Goal: Transaction & Acquisition: Purchase product/service

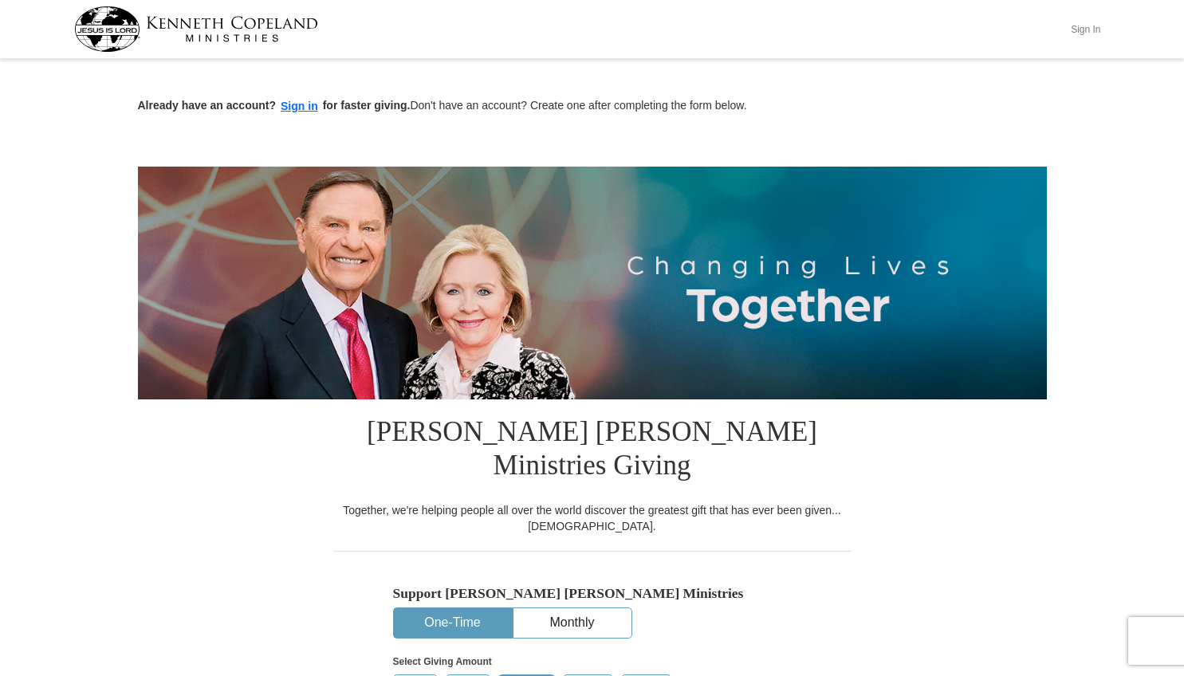
click at [1075, 27] on button "Sign In" at bounding box center [1086, 29] width 48 height 25
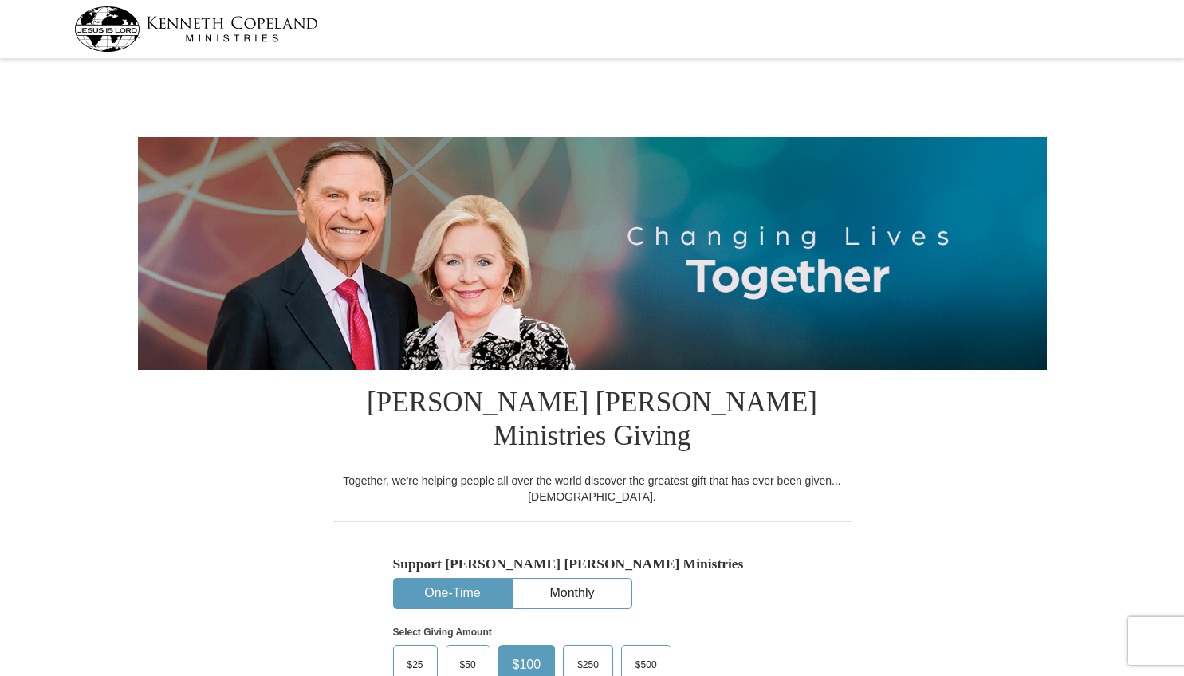
select select "OH"
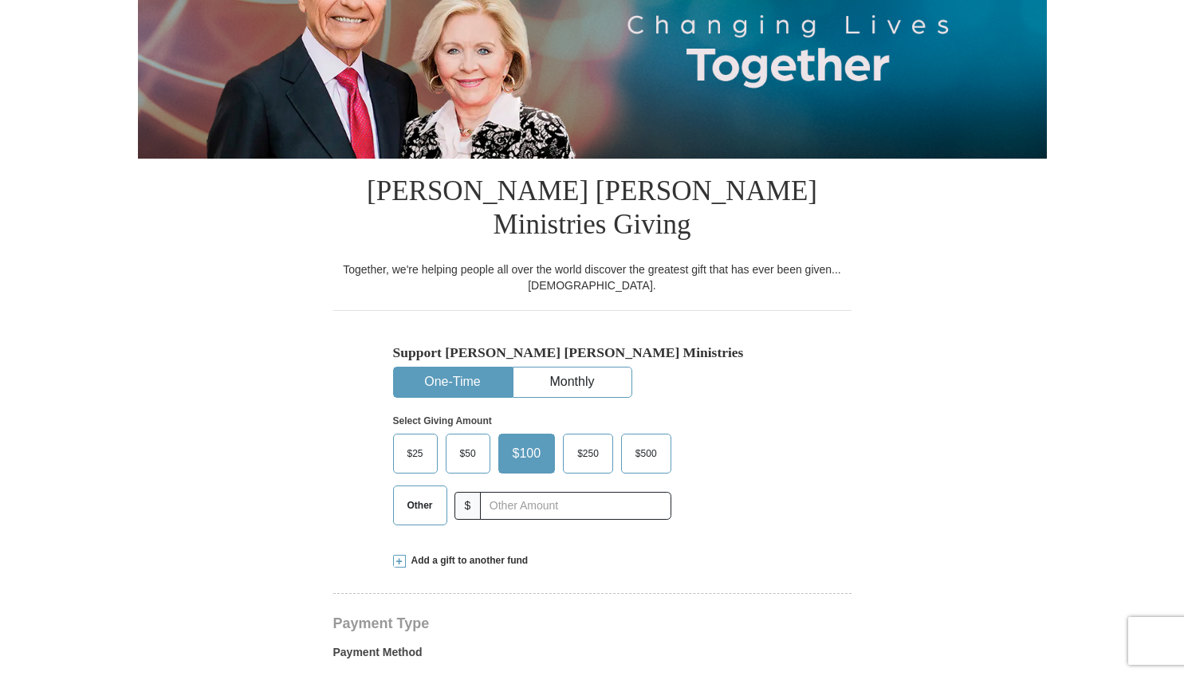
scroll to position [238, 0]
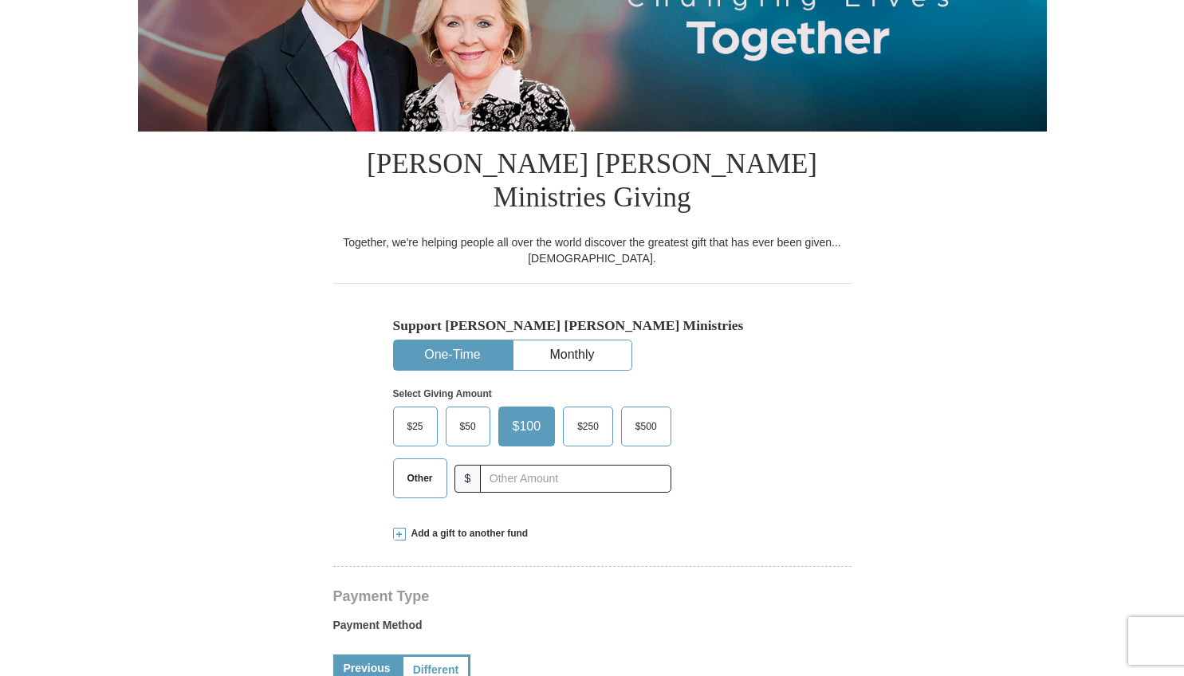
click at [408, 459] on label "Other" at bounding box center [420, 478] width 53 height 38
click at [0, 0] on input "Other" at bounding box center [0, 0] width 0 height 0
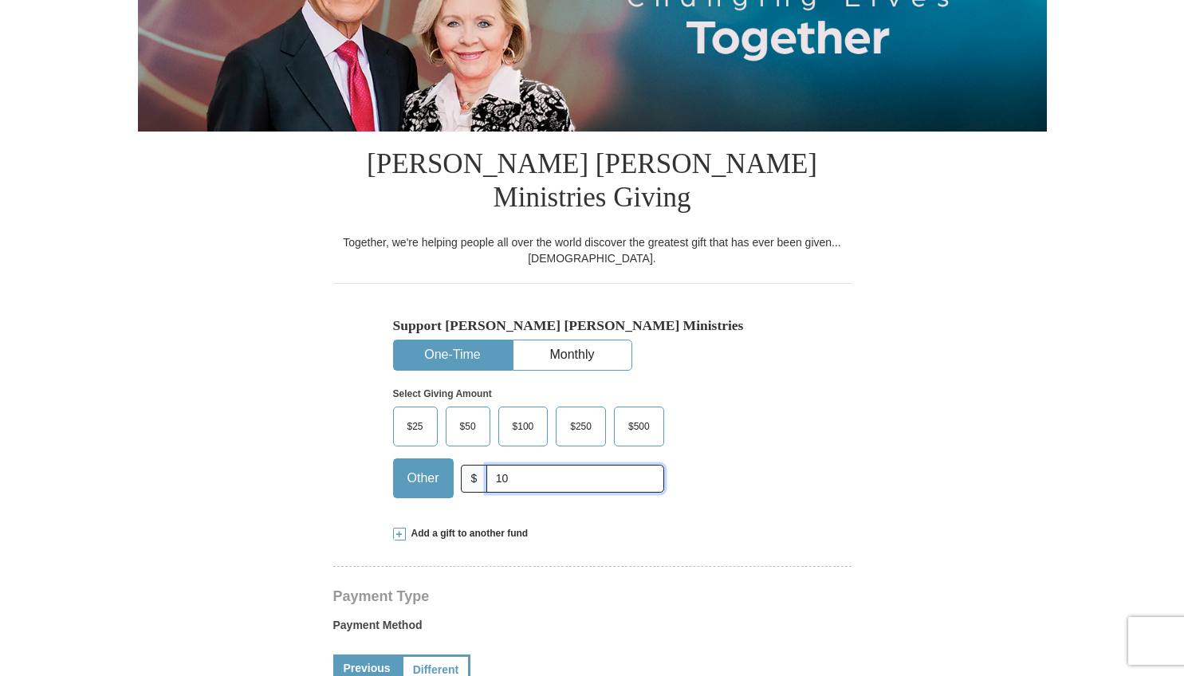
type input "10"
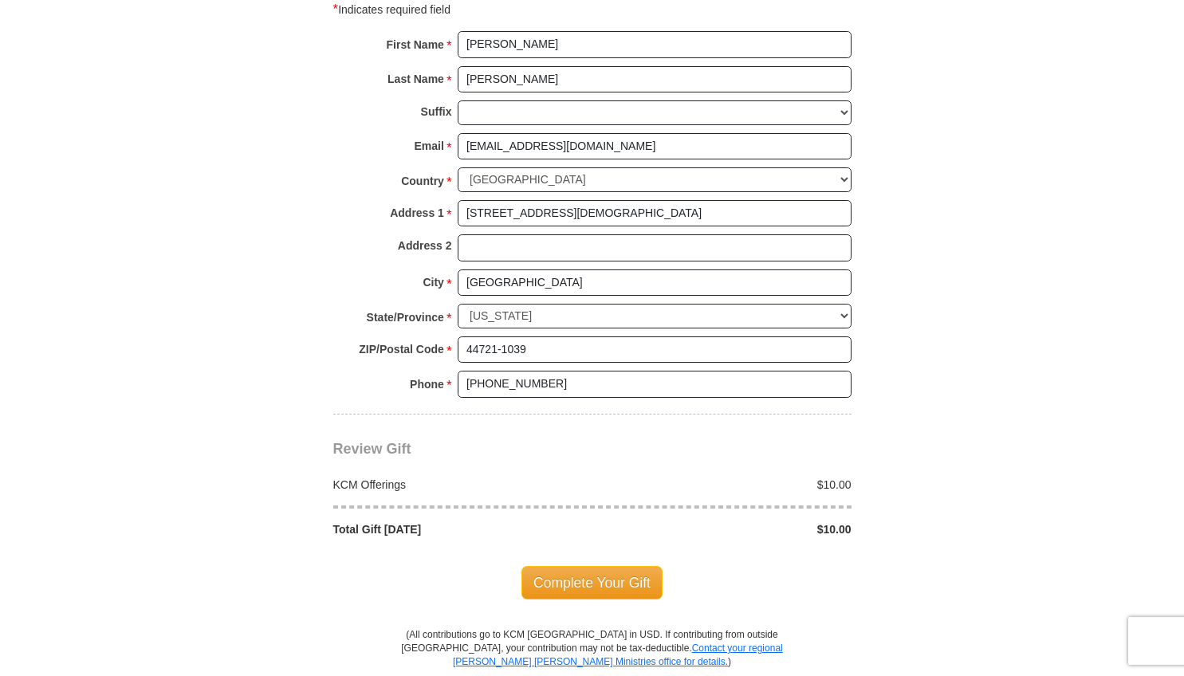
scroll to position [1129, 0]
click at [627, 564] on span "Complete Your Gift" at bounding box center [591, 580] width 141 height 33
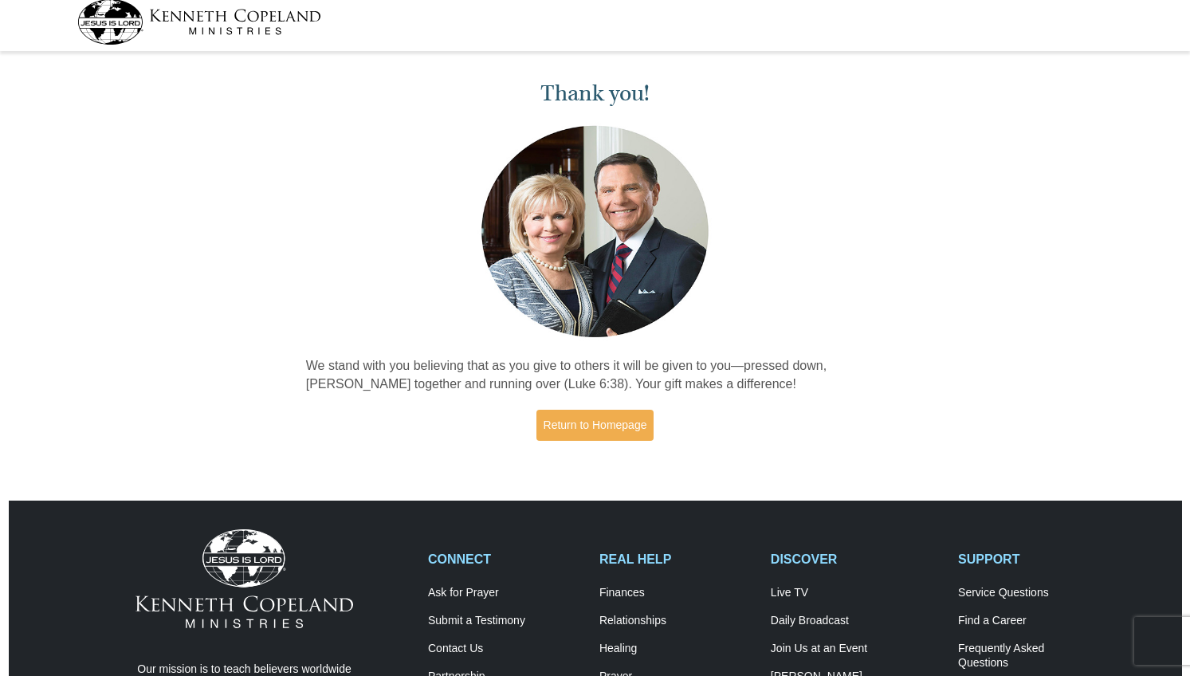
scroll to position [7, 0]
